Goal: Navigation & Orientation: Understand site structure

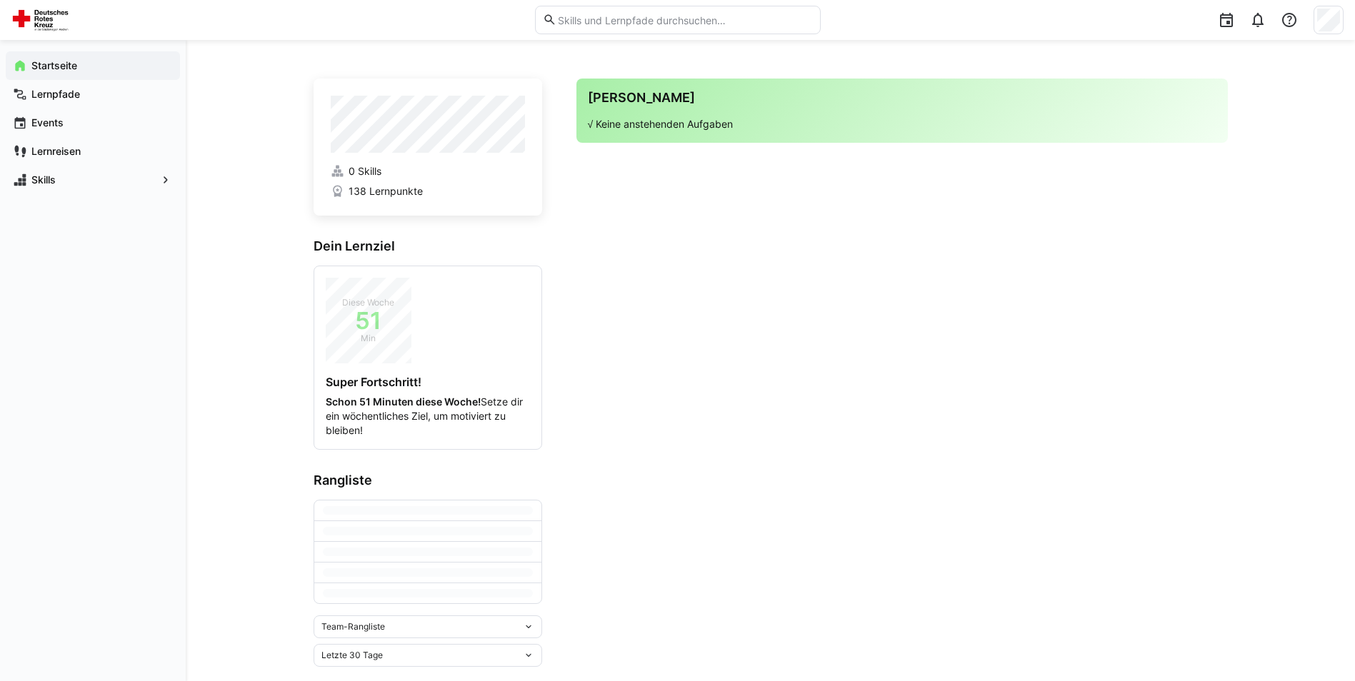
click at [599, 467] on app-home-right "Deine Agenda √ Keine anstehenden Aufgaben" at bounding box center [901, 373] width 651 height 589
click at [568, 446] on app-home-component "0 Skills 138 Lernpunkte Dein Lernziel Diese Woche 51 Min Super Fortschritt! Sch…" at bounding box center [771, 341] width 914 height 524
click at [425, 529] on eds-icon at bounding box center [427, 530] width 11 height 11
click at [595, 401] on app-home-right "Deine Agenda √ Keine anstehenden Aufgaben" at bounding box center [901, 341] width 651 height 524
click at [587, 416] on app-home-right "Deine Agenda √ Keine anstehenden Aufgaben" at bounding box center [901, 341] width 651 height 524
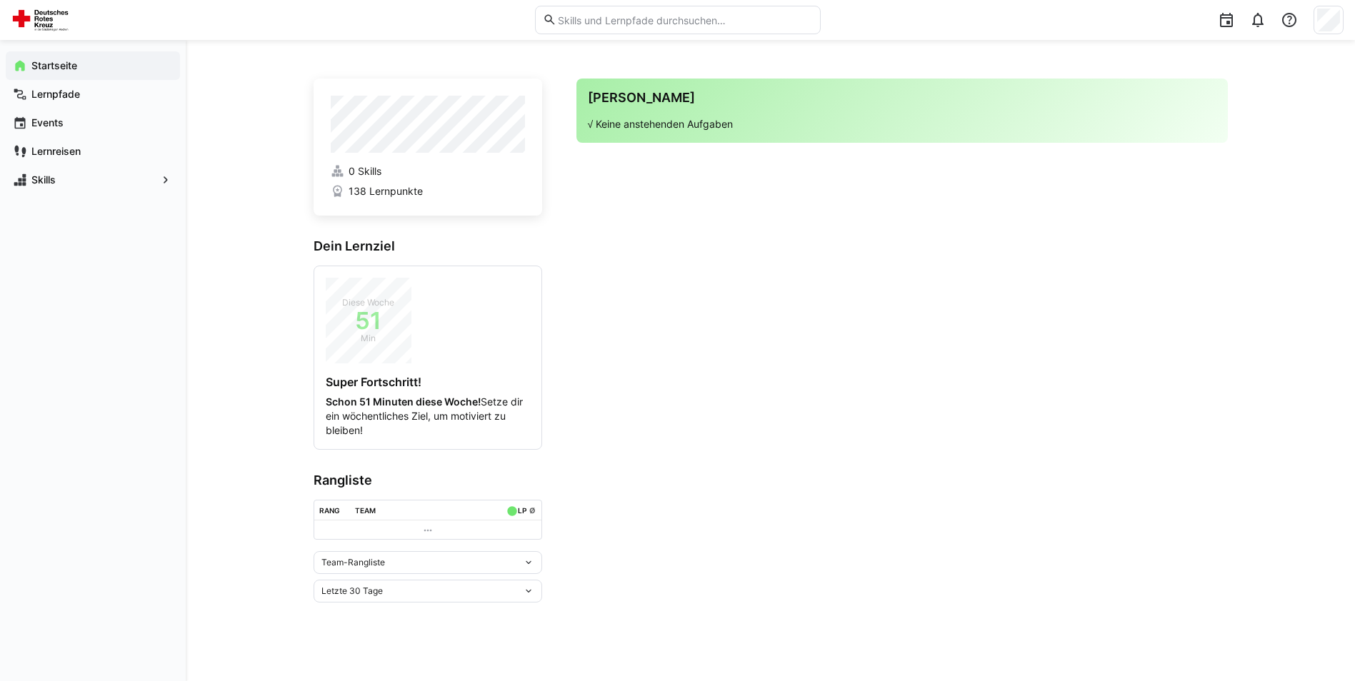
click at [609, 439] on app-home-right "Deine Agenda √ Keine anstehenden Aufgaben" at bounding box center [901, 341] width 651 height 524
click at [0, 0] on app-navigation-label "Lernpfade" at bounding box center [0, 0] width 0 height 0
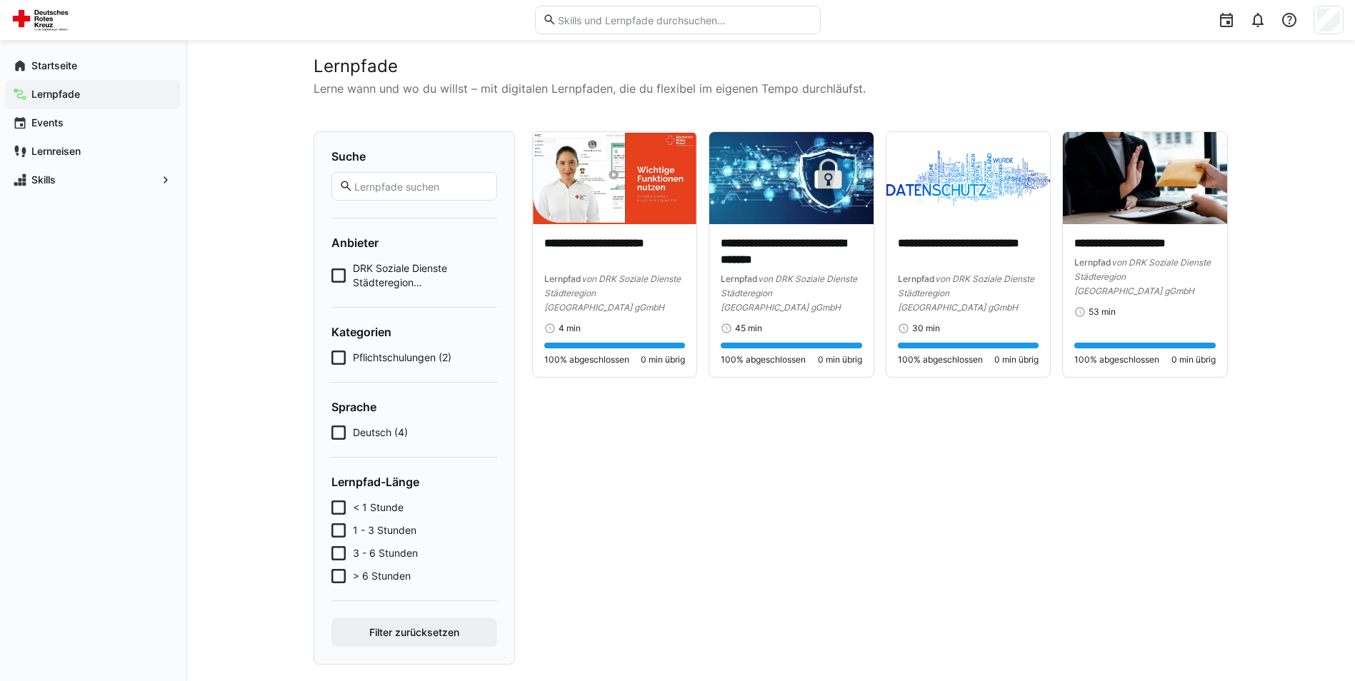
scroll to position [36, 0]
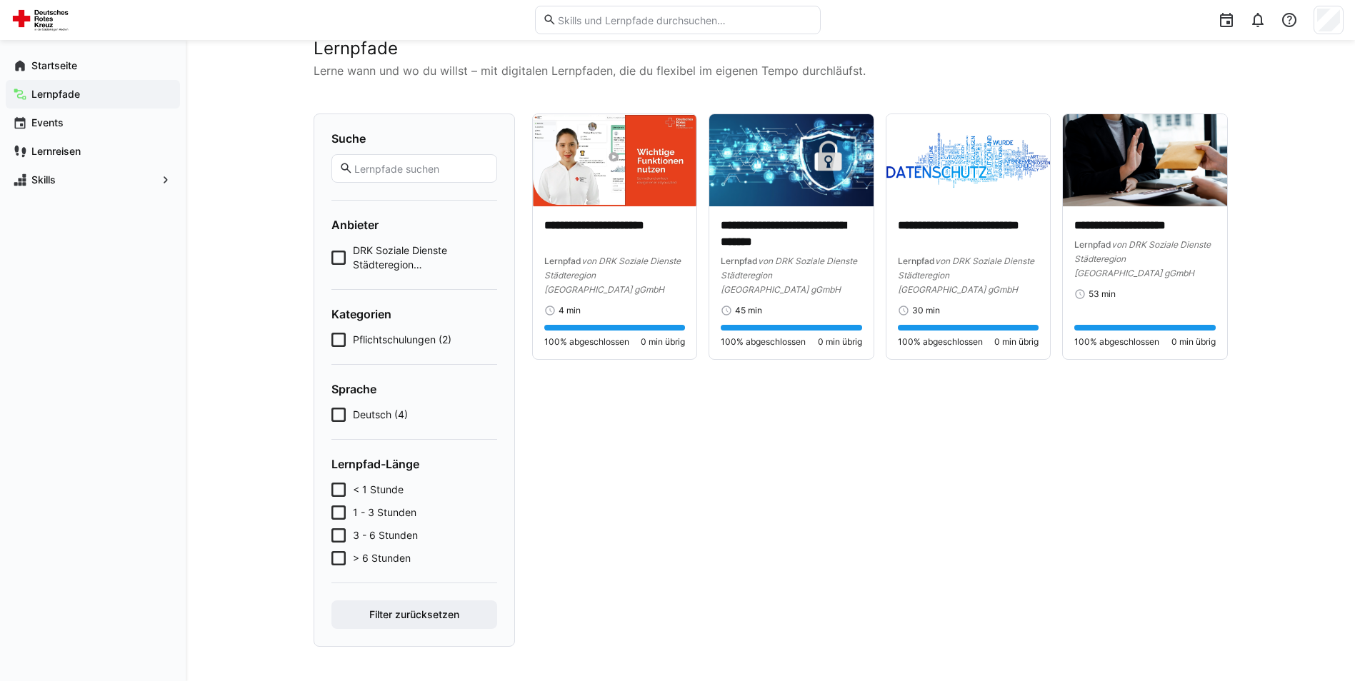
click at [372, 251] on span "DRK Soziale Dienste Städteregion [GEOGRAPHIC_DATA] gGmbH (4)" at bounding box center [425, 258] width 144 height 29
click at [330, 256] on div "Suche Anbieter DRK Soziale Dienste Städteregion [GEOGRAPHIC_DATA] gGmbH (4) Kat…" at bounding box center [414, 381] width 201 height 534
click at [339, 259] on icon at bounding box center [338, 258] width 14 height 14
click at [370, 344] on span "Pflichtschulungen (2)" at bounding box center [402, 340] width 99 height 14
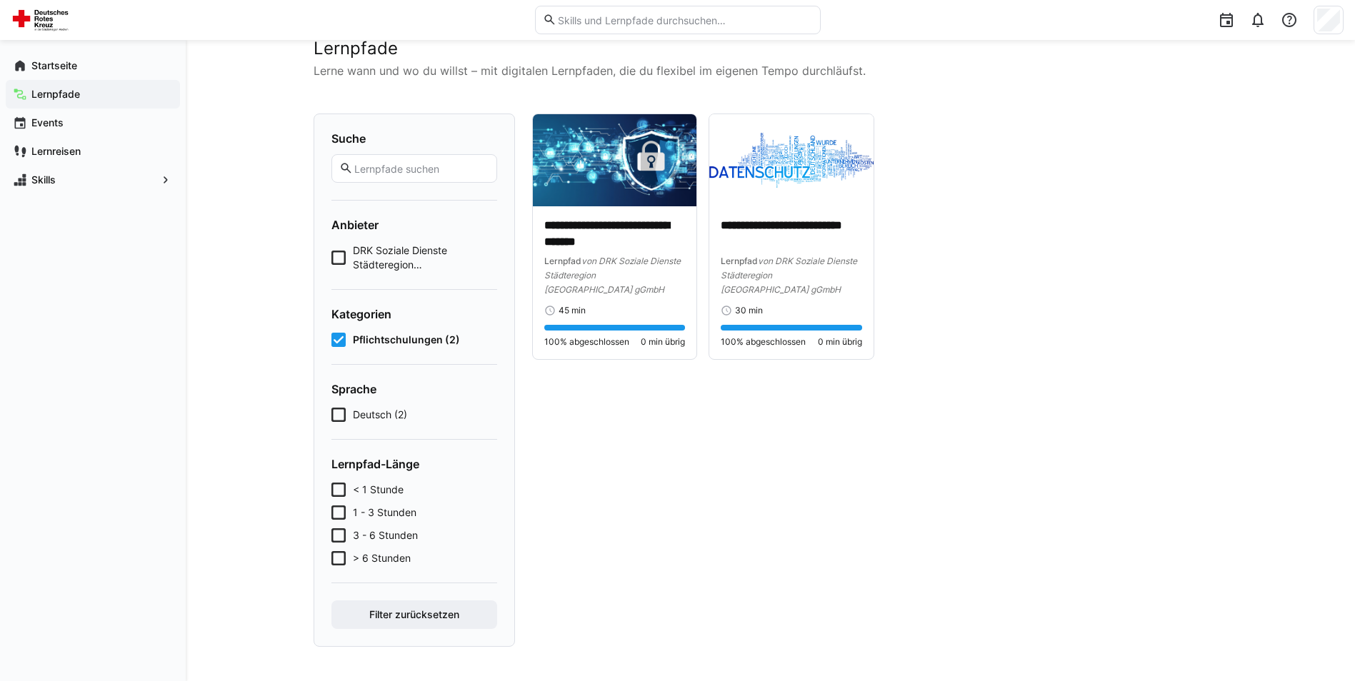
click at [336, 341] on icon at bounding box center [338, 340] width 14 height 14
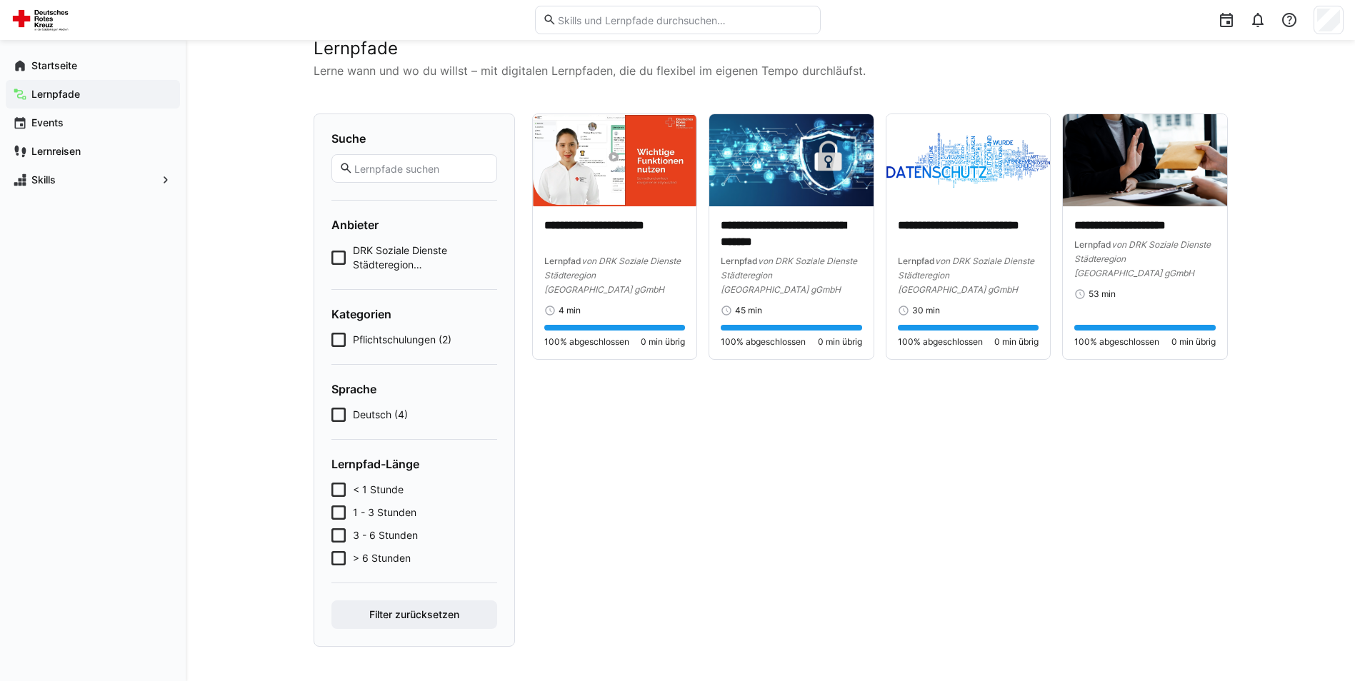
click at [359, 414] on span "Deutsch (4)" at bounding box center [380, 415] width 55 height 14
click at [338, 415] on icon at bounding box center [338, 415] width 14 height 14
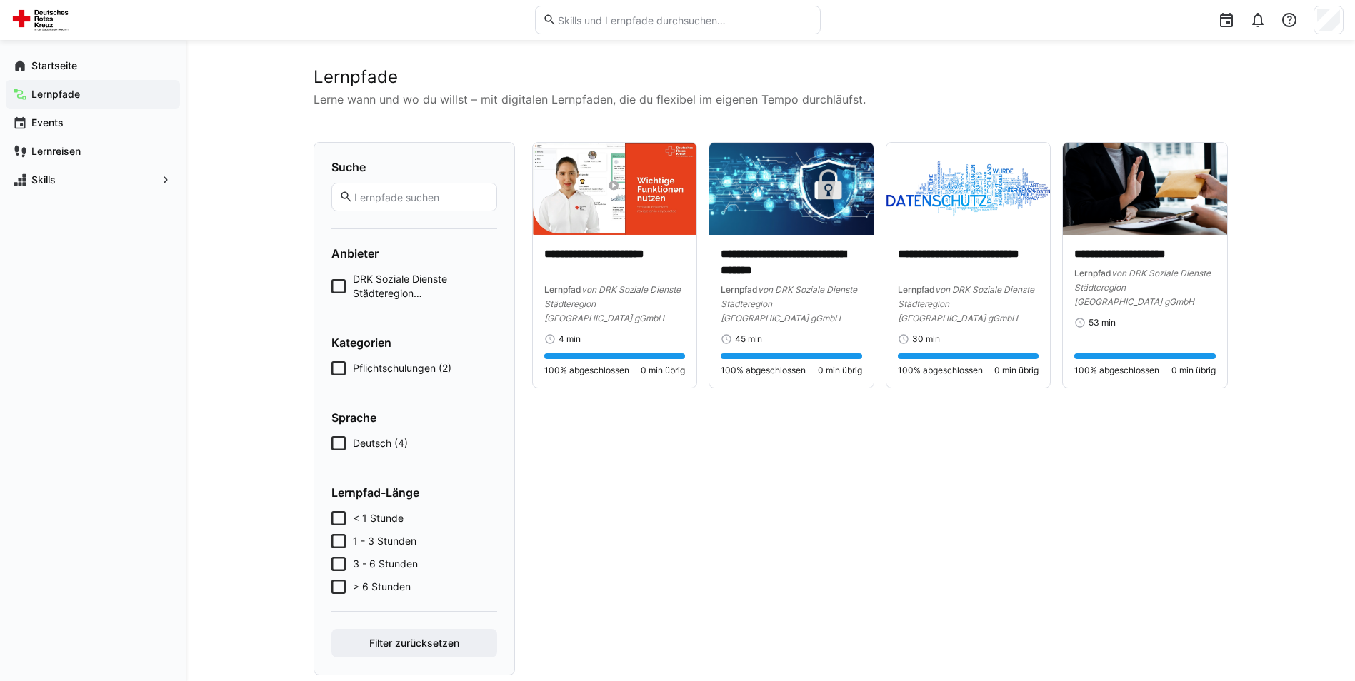
scroll to position [0, 0]
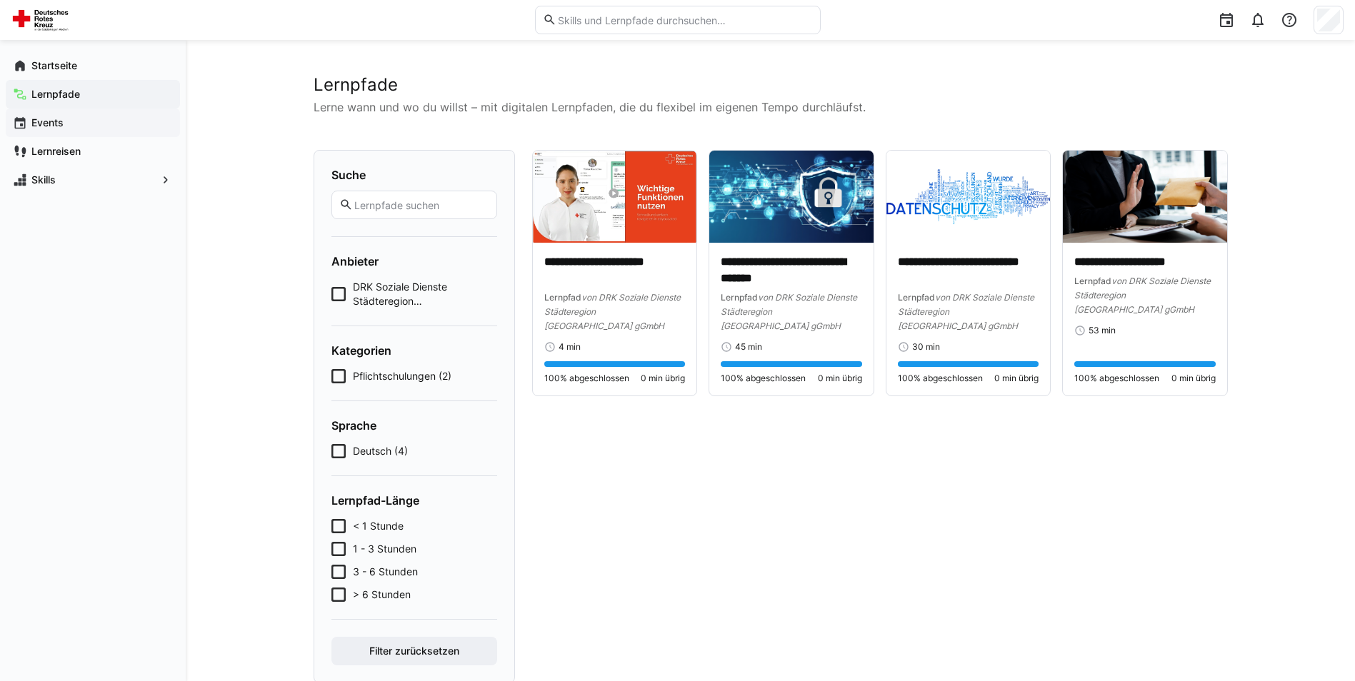
click at [0, 0] on app-navigation-label "Events" at bounding box center [0, 0] width 0 height 0
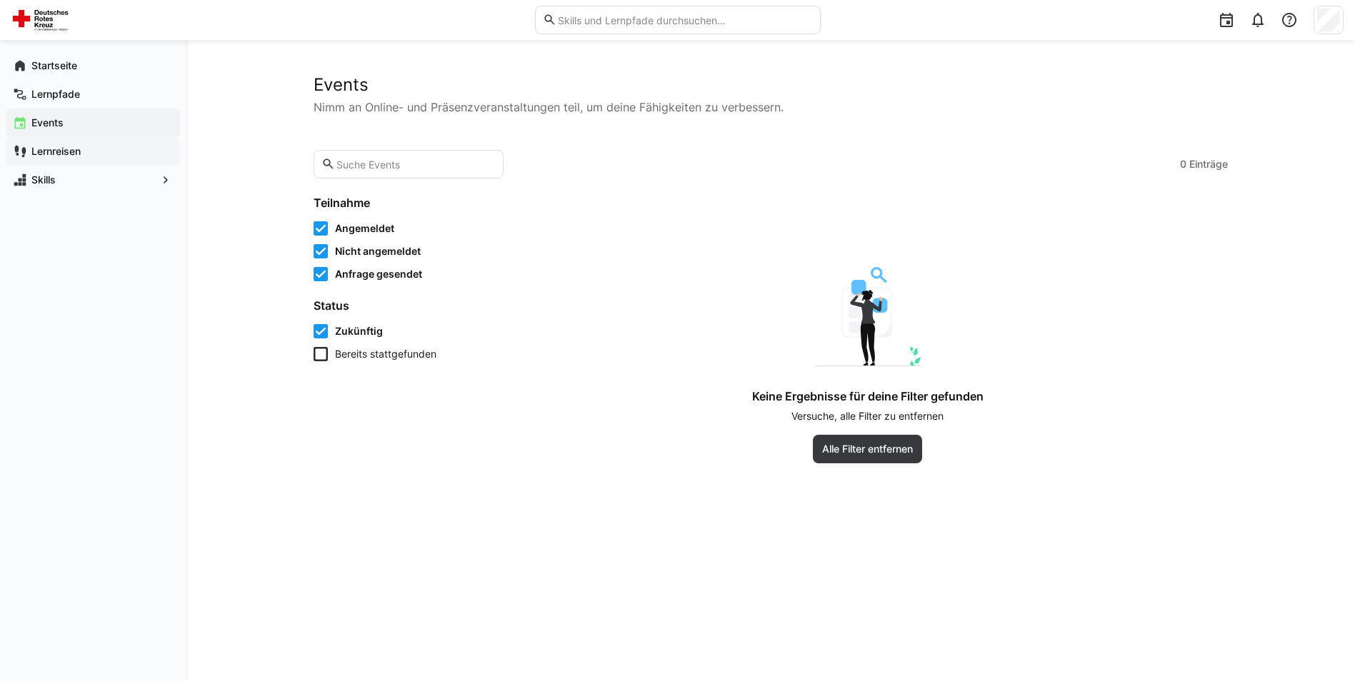
click at [0, 0] on app-navigation-label "Lernreisen" at bounding box center [0, 0] width 0 height 0
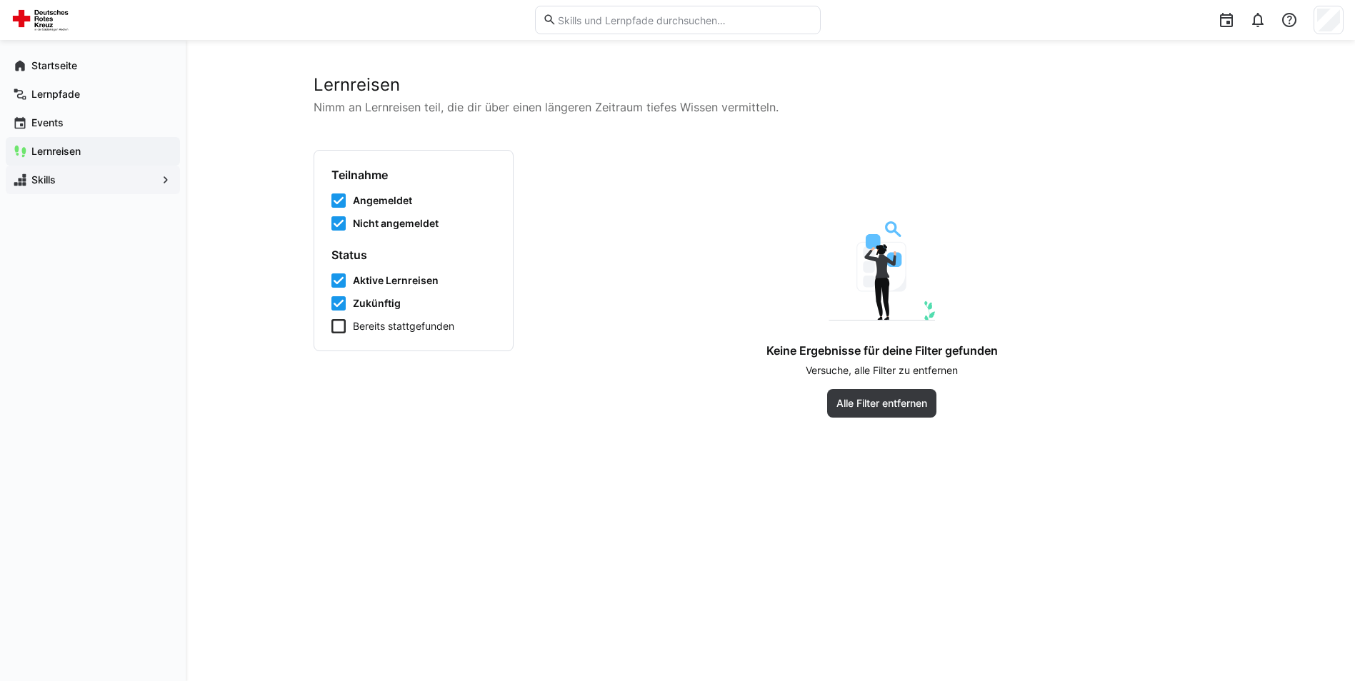
click at [0, 0] on app-navigation-label "Skills" at bounding box center [0, 0] width 0 height 0
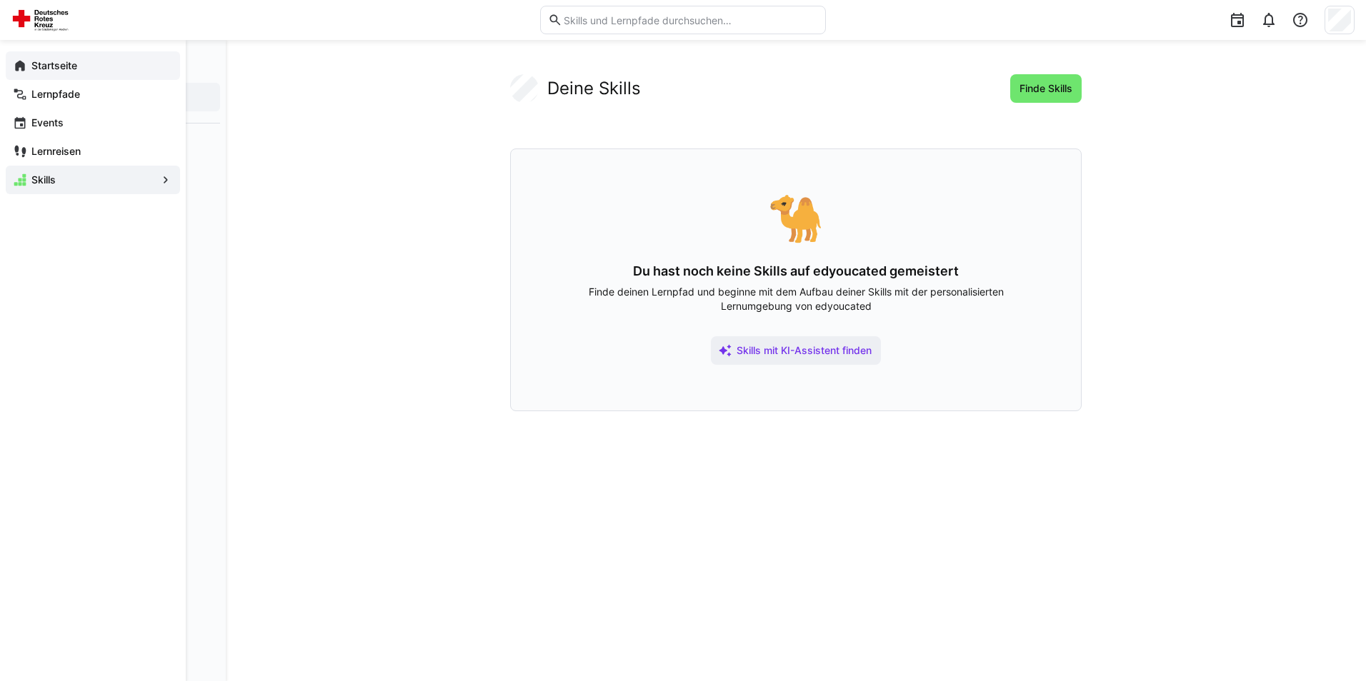
click at [0, 0] on app-navigation-label "Startseite" at bounding box center [0, 0] width 0 height 0
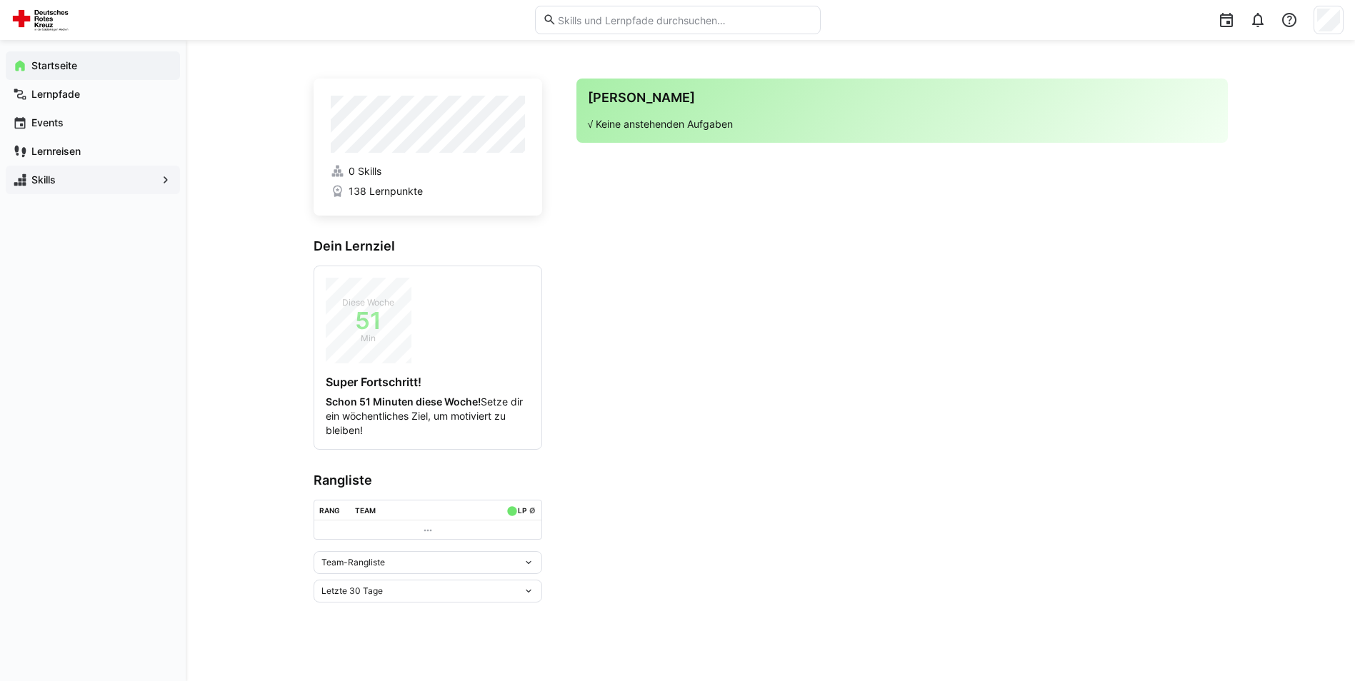
click at [526, 563] on eds-icon at bounding box center [528, 562] width 11 height 11
click at [526, 562] on eds-icon at bounding box center [528, 562] width 11 height 11
click at [528, 595] on eds-icon at bounding box center [528, 591] width 11 height 11
click at [430, 529] on eds-icon at bounding box center [427, 530] width 11 height 11
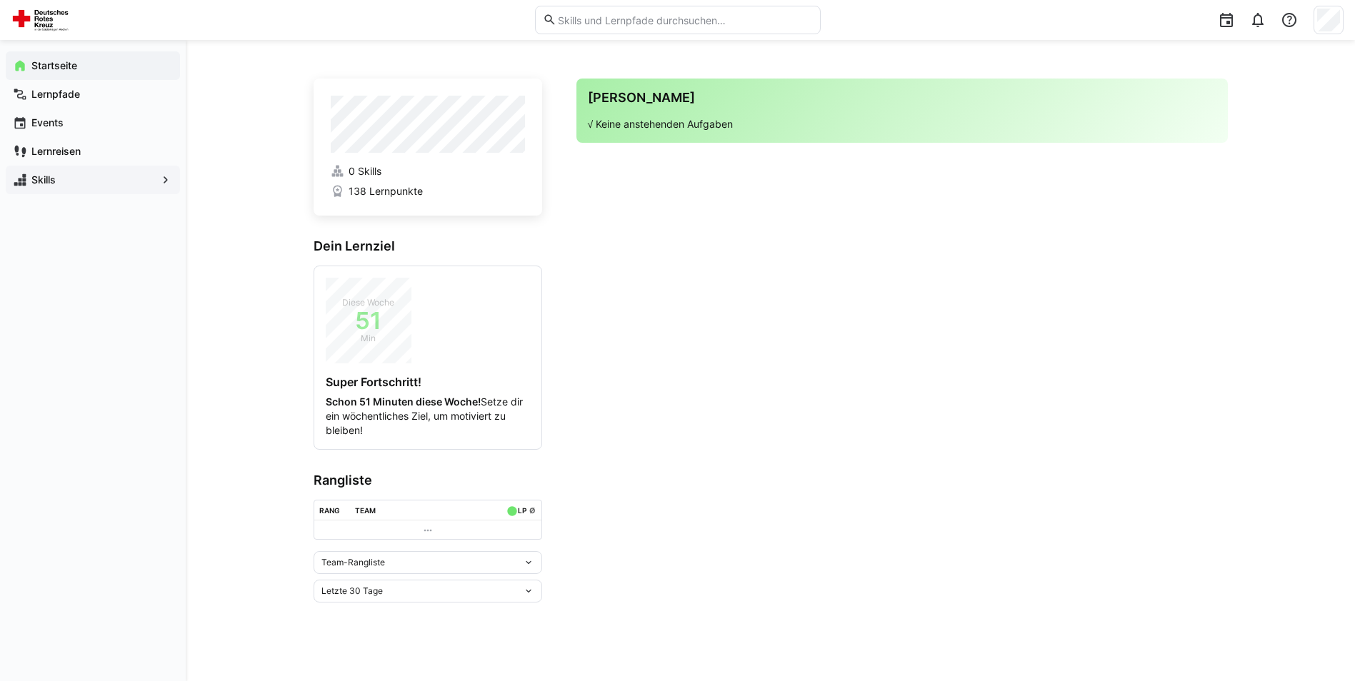
click at [657, 494] on app-home-right "Deine Agenda √ Keine anstehenden Aufgaben" at bounding box center [901, 341] width 651 height 524
